Goal: Information Seeking & Learning: Learn about a topic

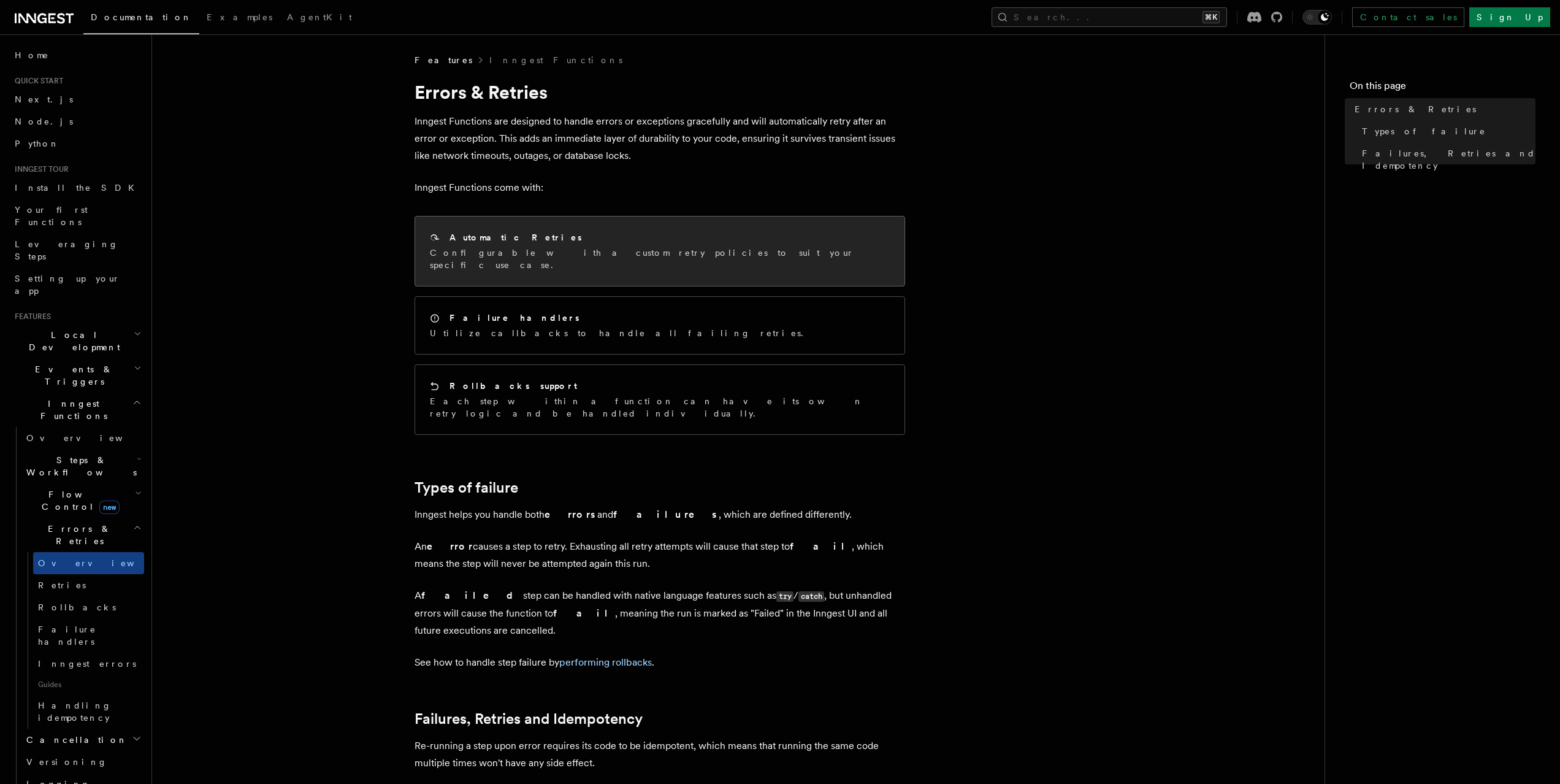
click at [581, 252] on p "Configurable with a custom retry policies to suit your specific use case." at bounding box center [660, 259] width 460 height 25
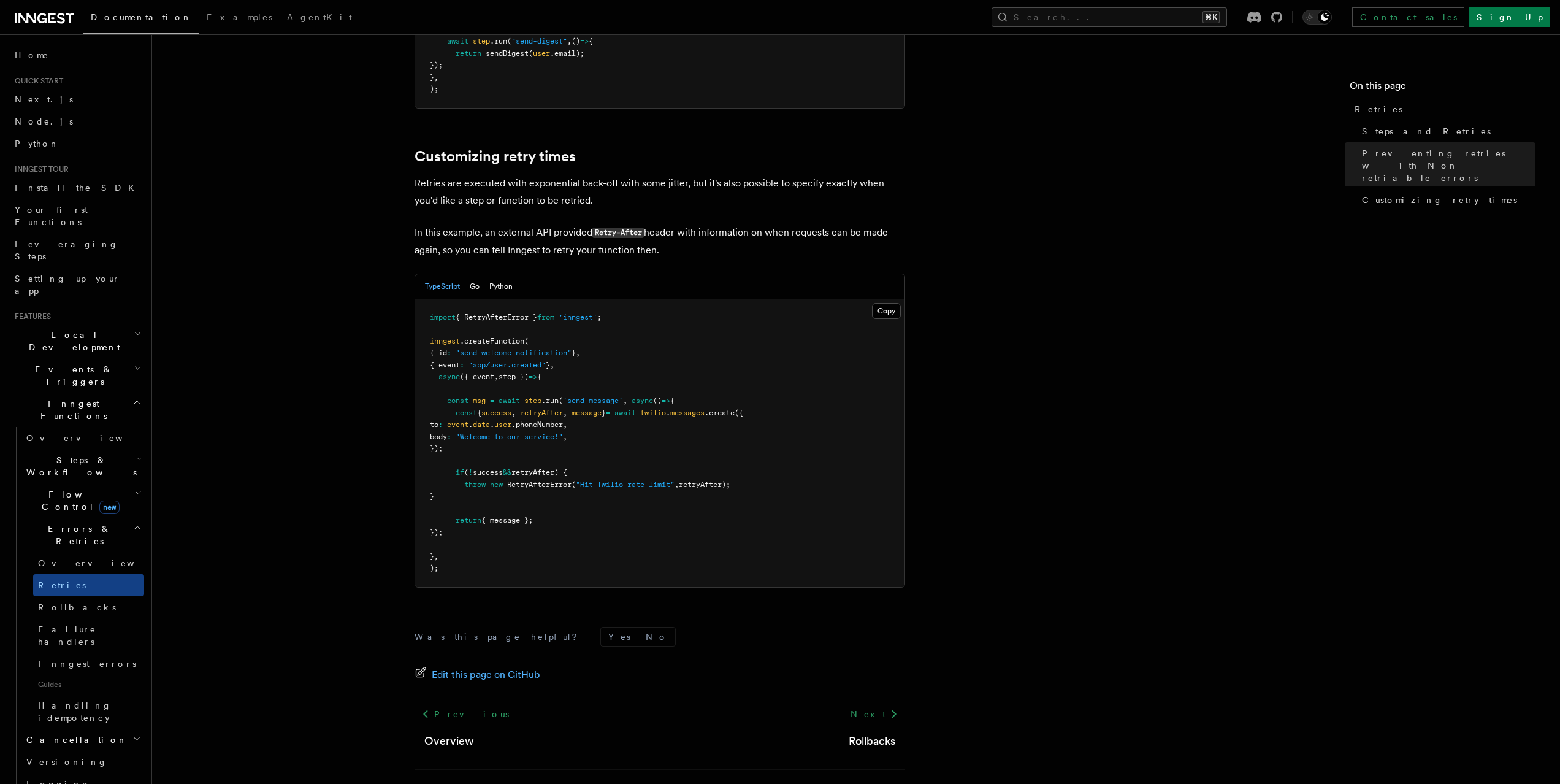
scroll to position [1543, 0]
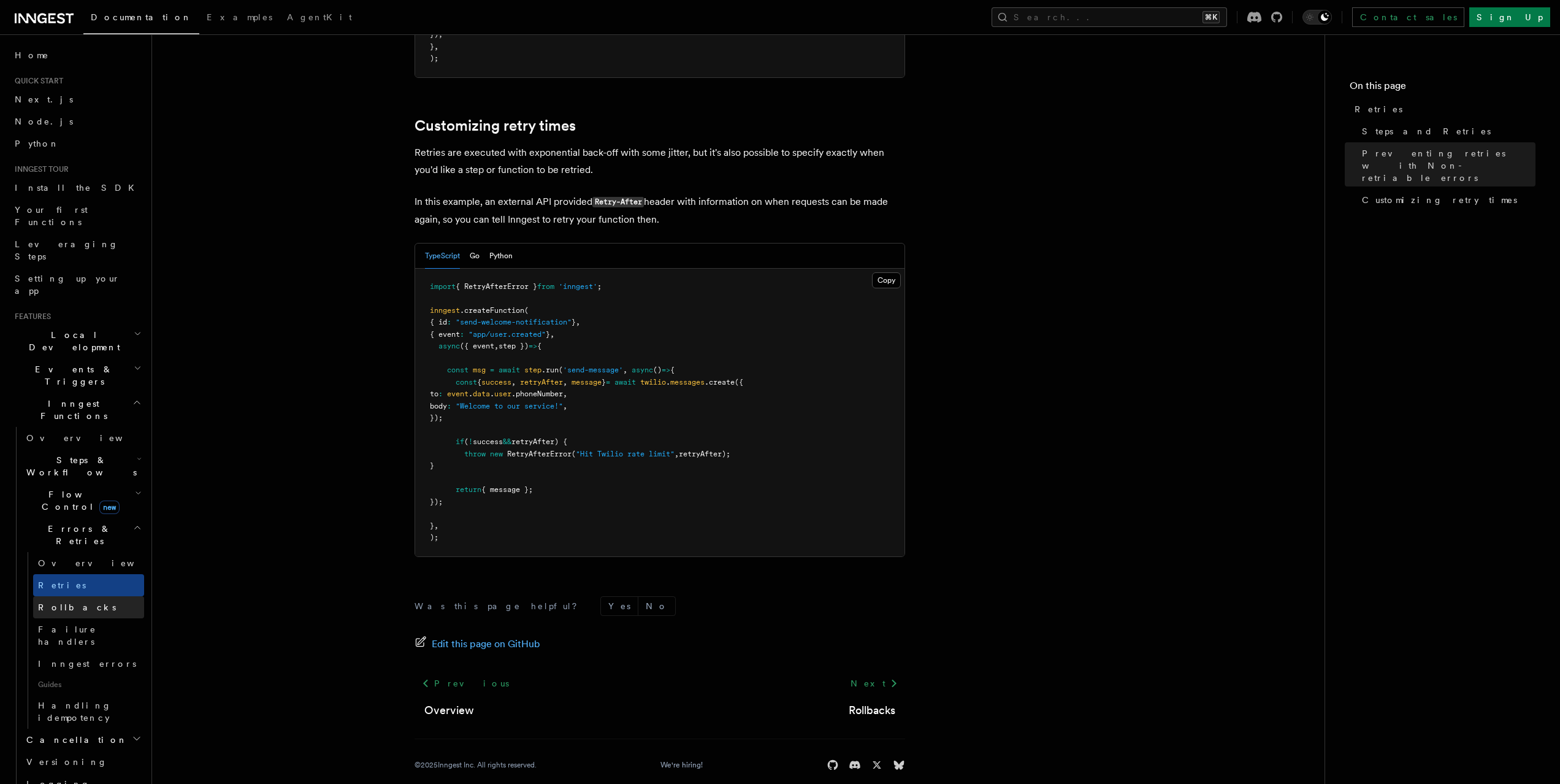
click at [47, 602] on span "Rollbacks" at bounding box center [76, 607] width 78 height 10
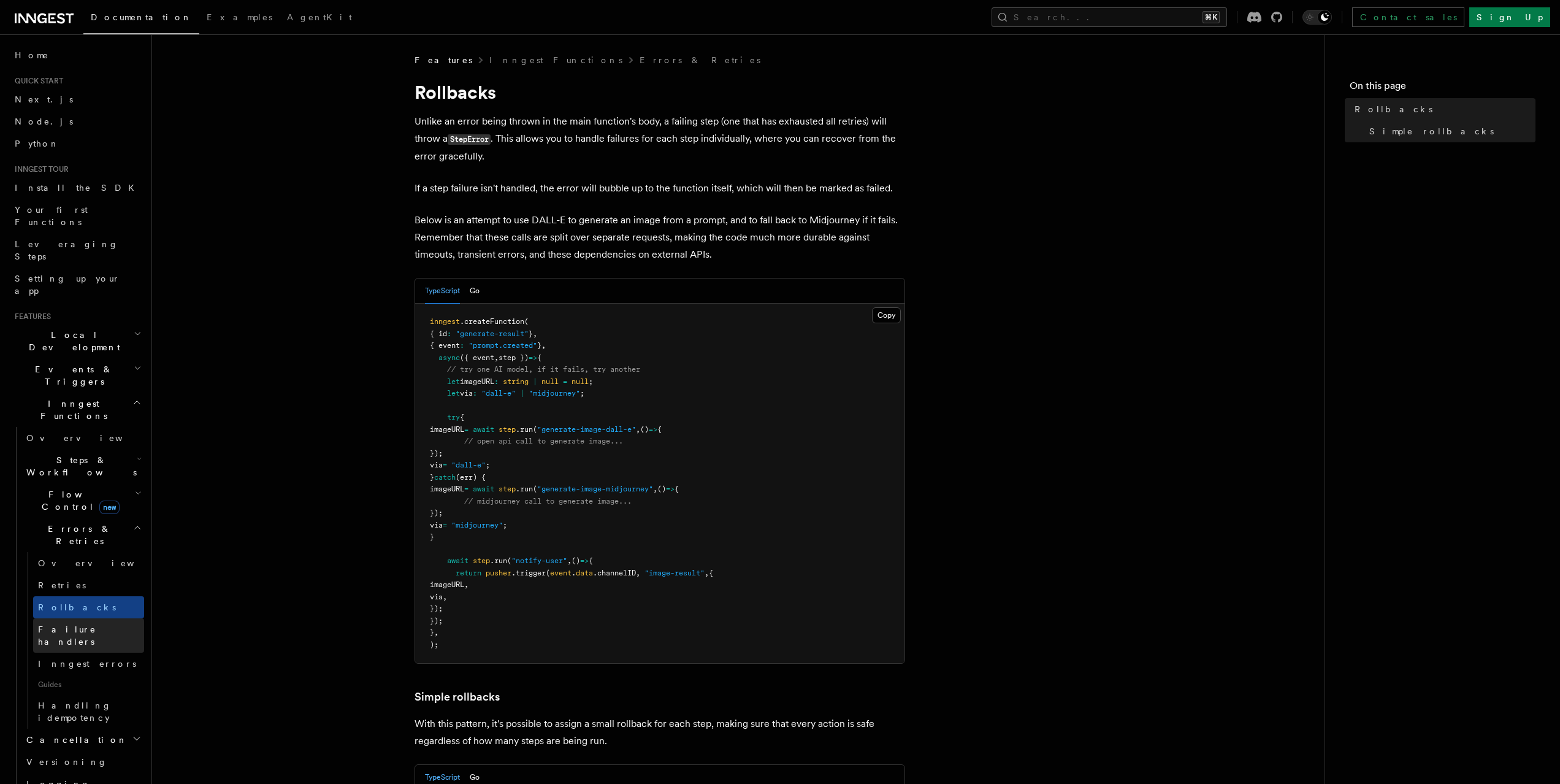
click at [73, 624] on span "Failure handlers" at bounding box center [66, 635] width 58 height 22
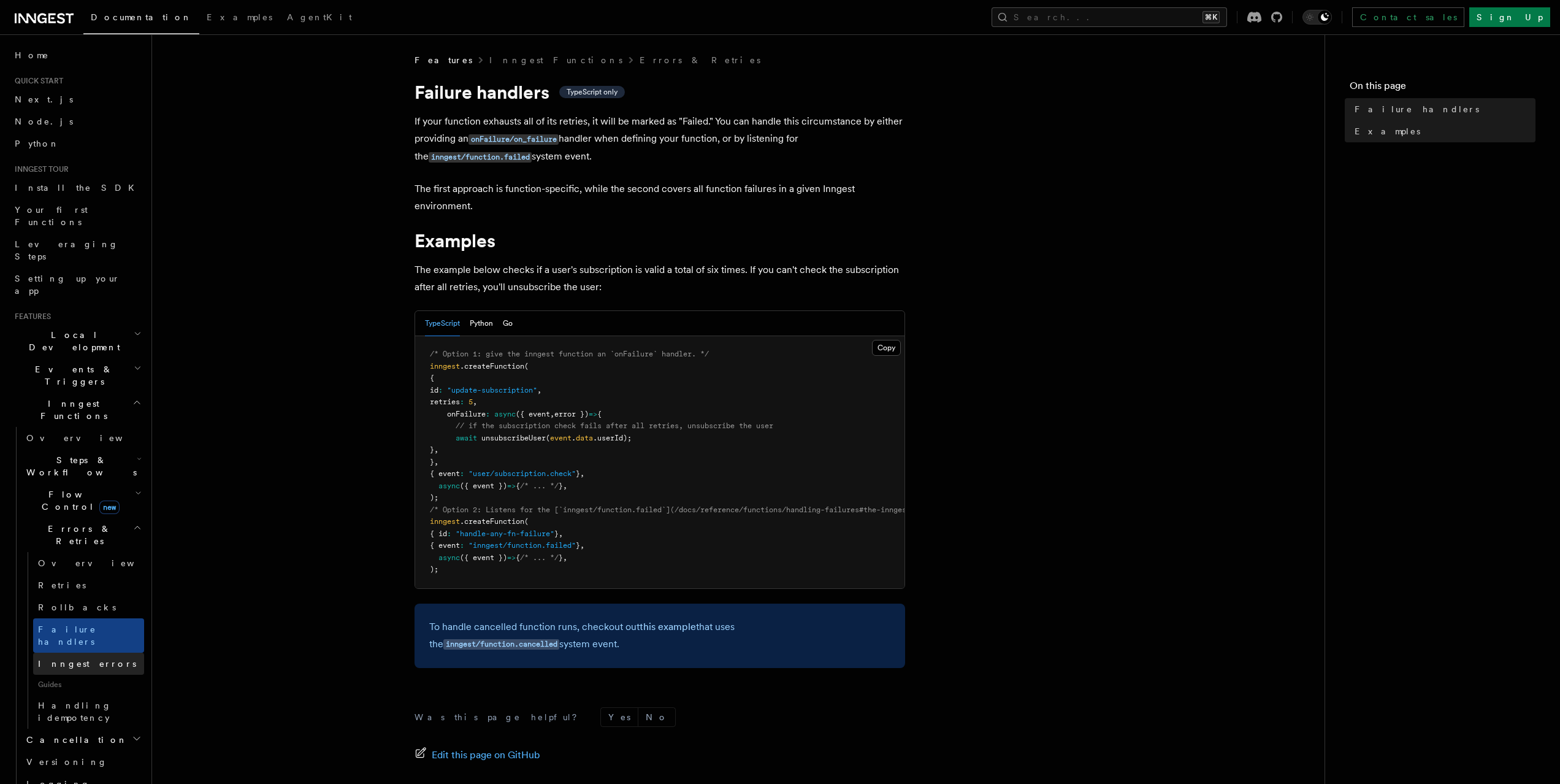
click at [88, 657] on span "Inngest errors" at bounding box center [87, 663] width 98 height 12
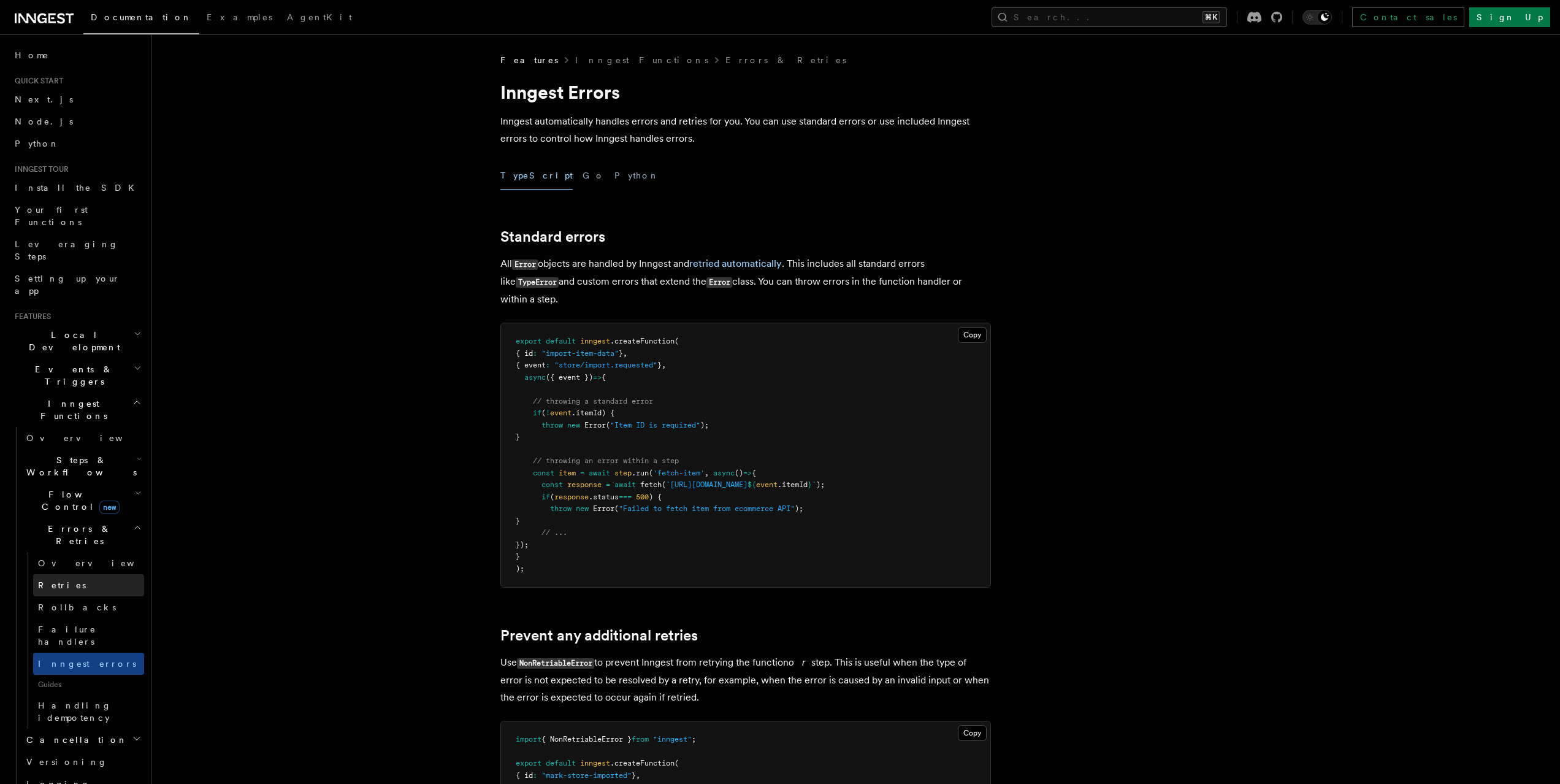
click at [106, 574] on link "Retries" at bounding box center [88, 584] width 111 height 22
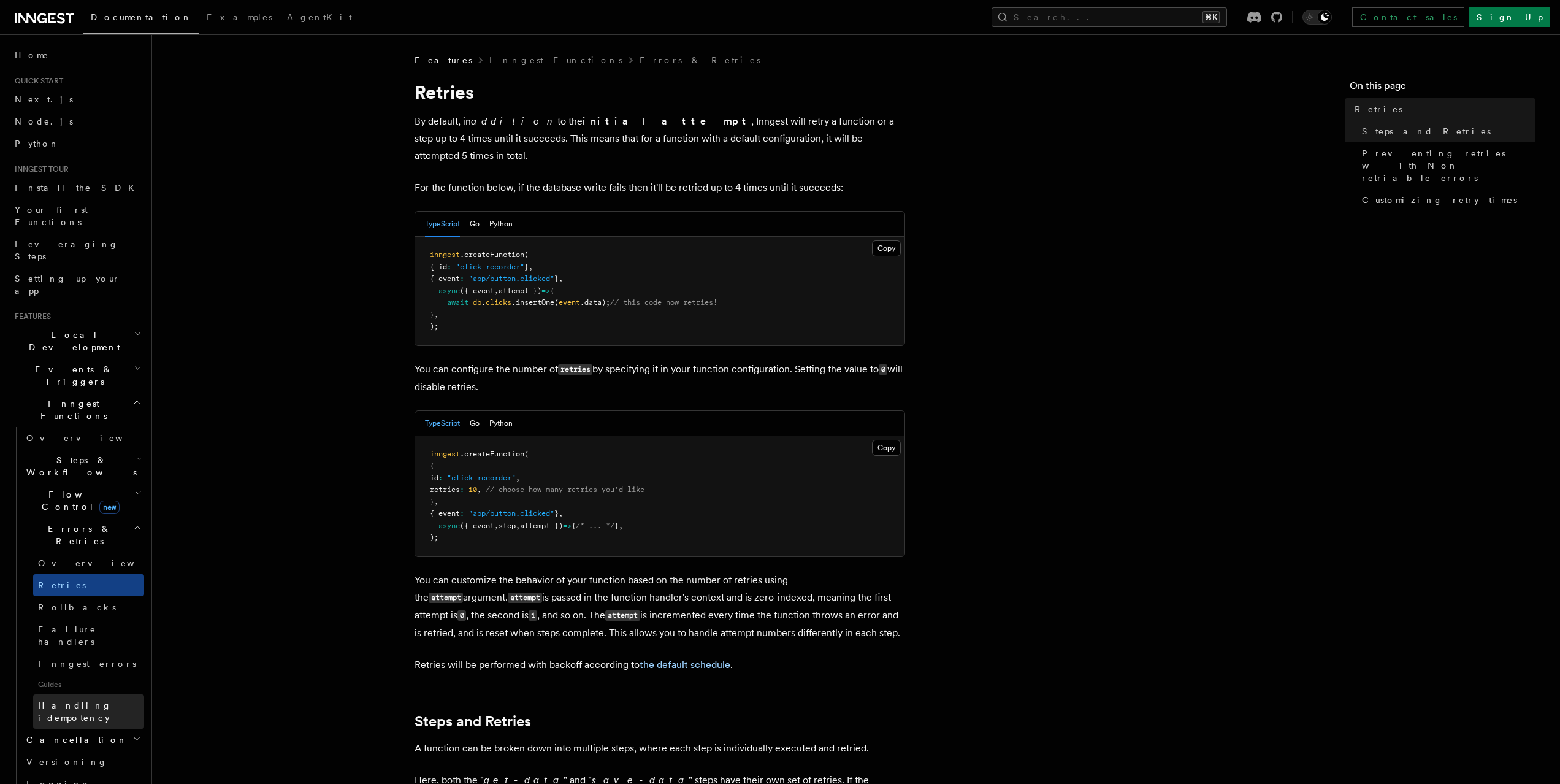
click at [111, 701] on span "Handling idempotency" at bounding box center [74, 711] width 74 height 22
